Goal: Find specific page/section: Locate a particular part of the current website

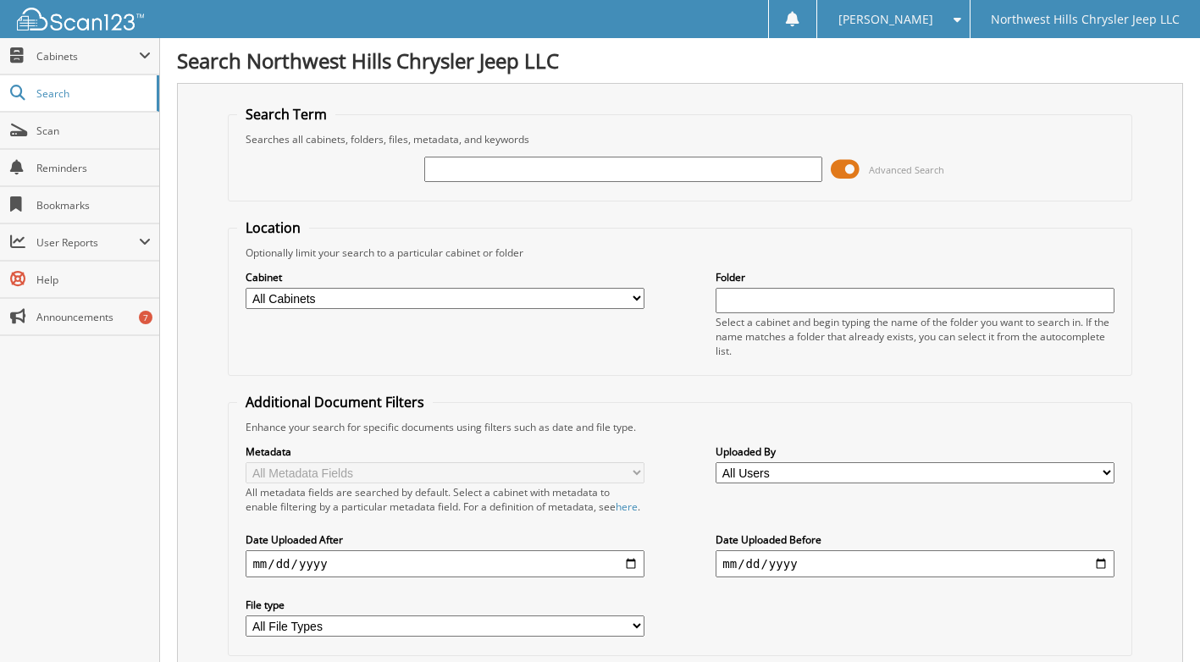
click at [479, 168] on input "text" at bounding box center [623, 169] width 398 height 25
type input "2509555"
click at [846, 168] on span at bounding box center [845, 169] width 29 height 25
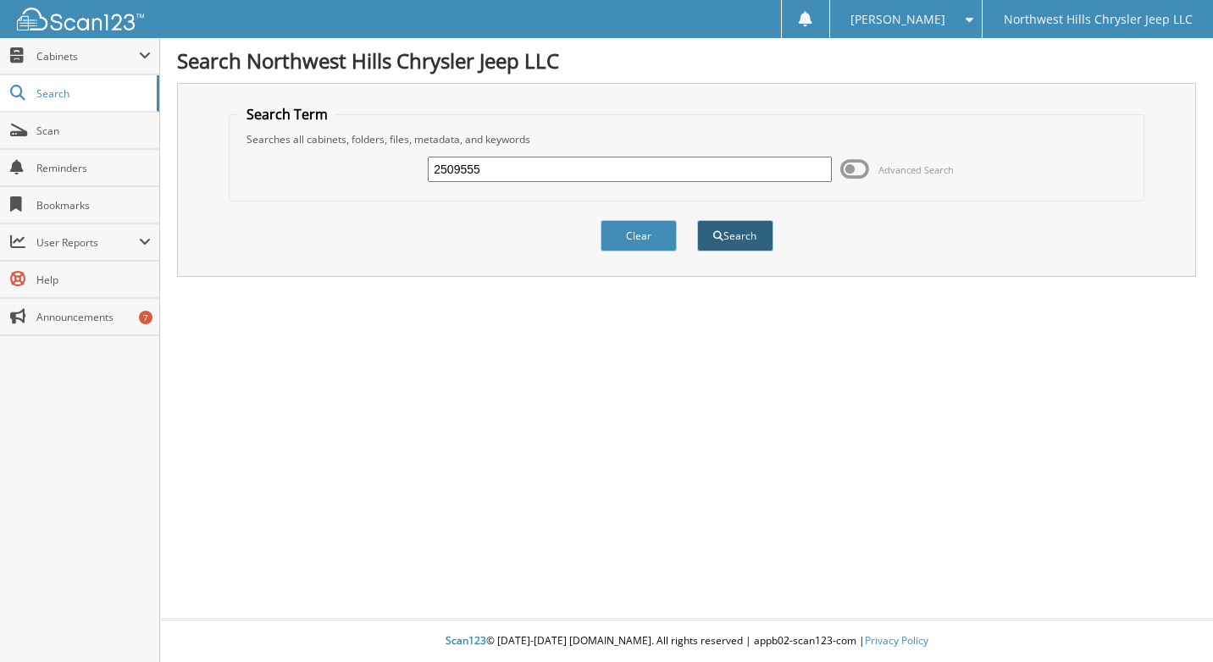
click at [747, 242] on button "Search" at bounding box center [735, 235] width 76 height 31
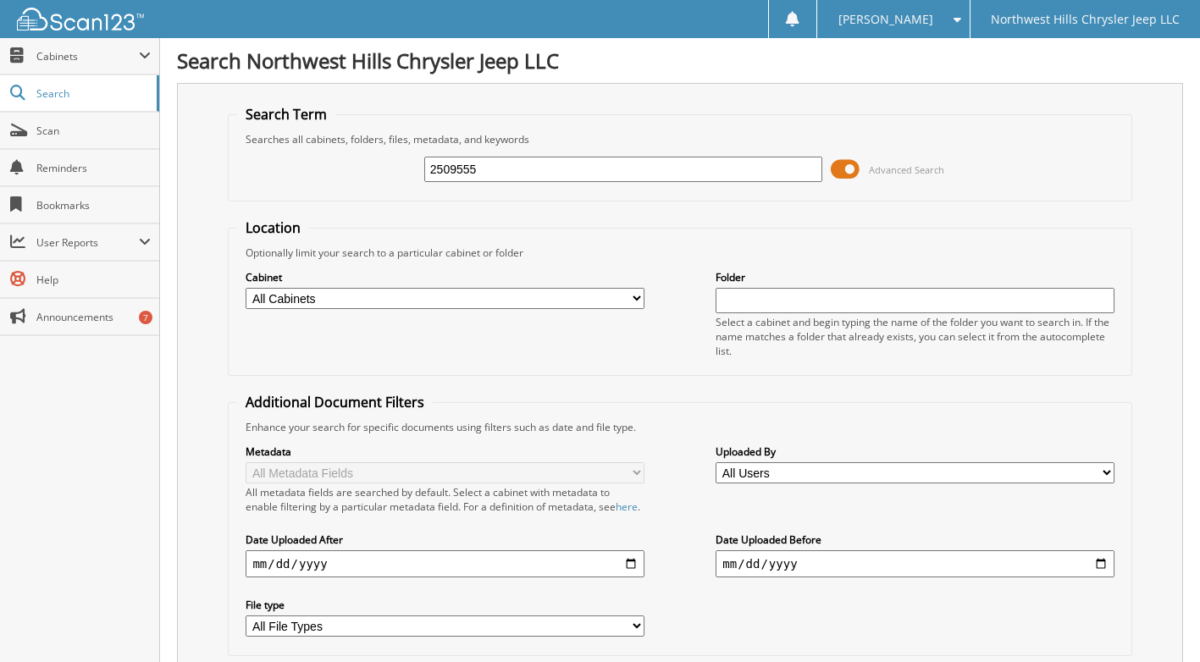
click at [850, 162] on span at bounding box center [845, 169] width 29 height 25
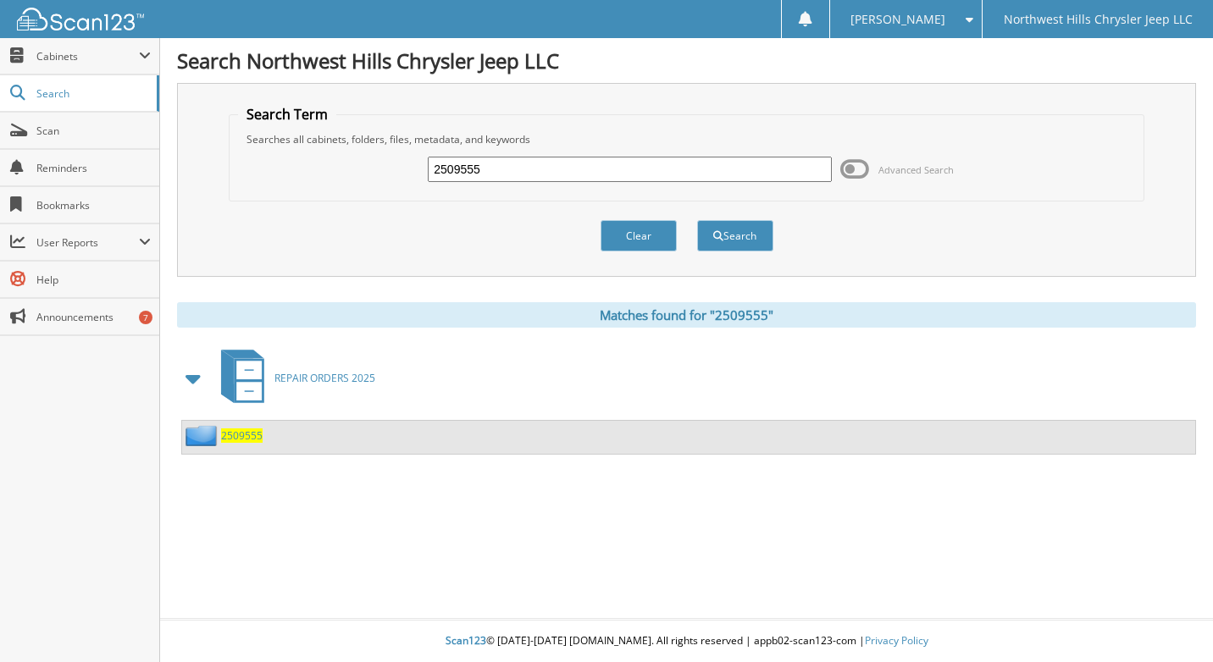
click at [242, 433] on span "2509555" at bounding box center [241, 436] width 41 height 14
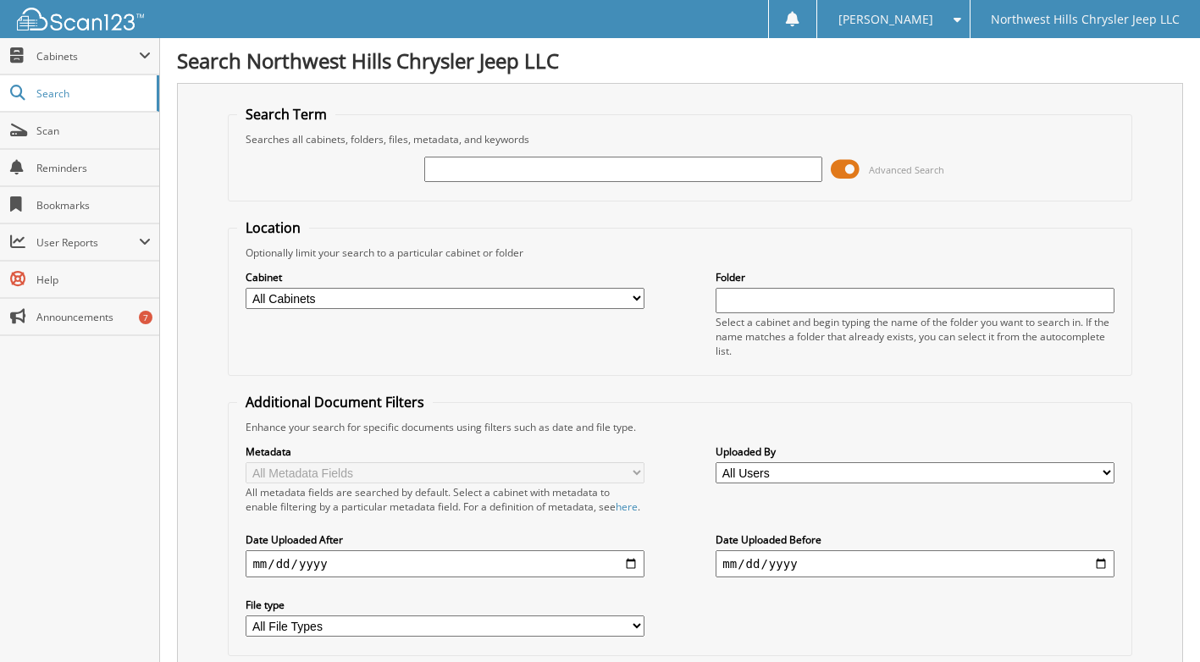
click at [523, 170] on input "text" at bounding box center [623, 169] width 398 height 25
type input "2509527"
click at [841, 170] on span at bounding box center [845, 169] width 29 height 25
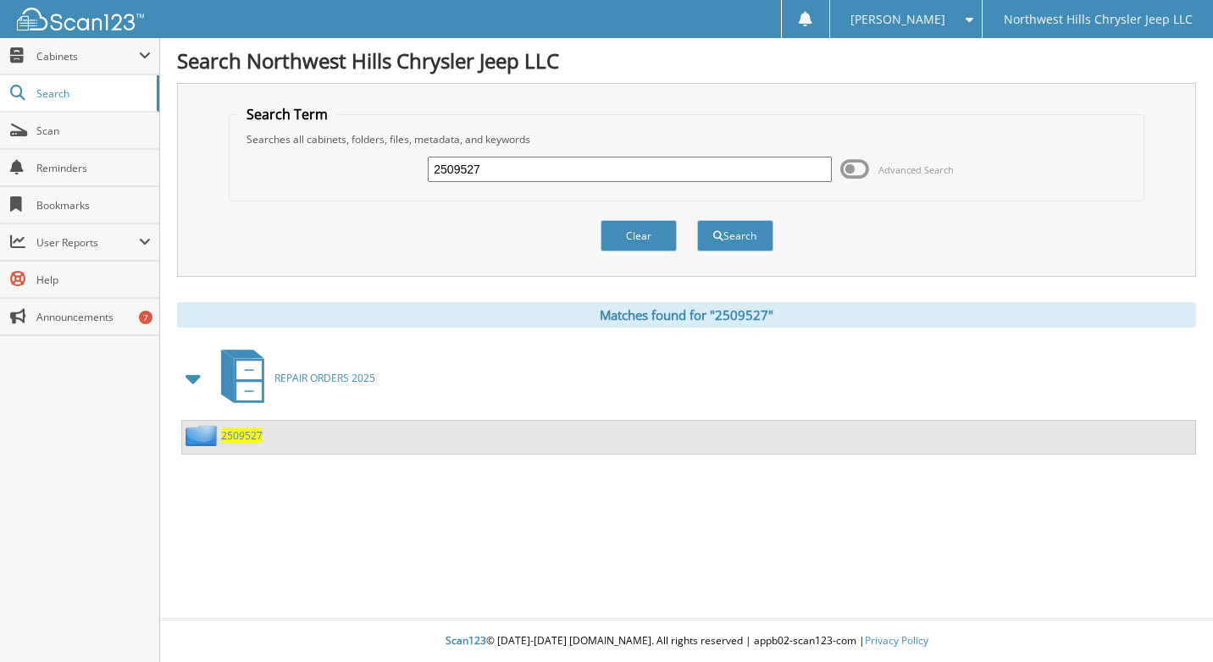
click at [235, 434] on span "2509527" at bounding box center [241, 436] width 41 height 14
